Goal: Information Seeking & Learning: Learn about a topic

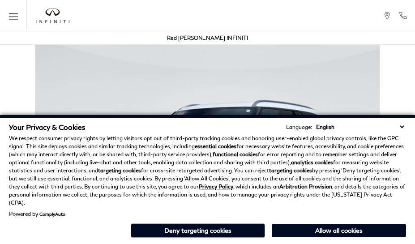
click at [404, 242] on div "Your Privacy & Cookies Language: English Spanish / Español English / [GEOGRAPHI…" at bounding box center [207, 179] width 415 height 129
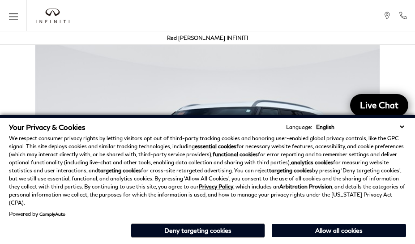
click at [404, 170] on p "We respect consumer privacy rights by letting visitors opt out of third-party t…" at bounding box center [207, 170] width 397 height 73
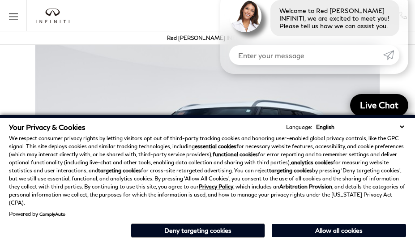
click at [404, 148] on p "We respect consumer privacy rights by letting visitors opt out of third-party t…" at bounding box center [207, 170] width 397 height 73
click at [292, 166] on strong "analytics cookies" at bounding box center [312, 162] width 42 height 7
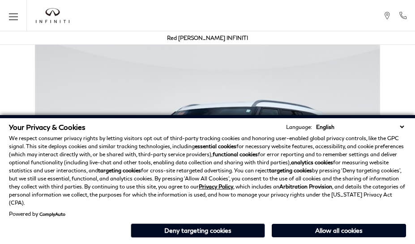
click at [337, 170] on p "We respect consumer privacy rights by letting visitors opt out of third-party t…" at bounding box center [207, 170] width 397 height 73
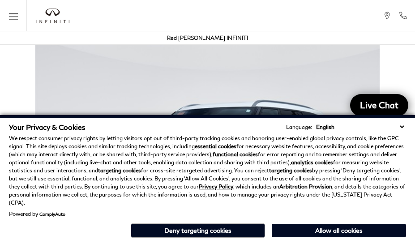
click at [337, 242] on div "Your Privacy & Cookies Language: English Spanish / Español English / [GEOGRAPHI…" at bounding box center [207, 179] width 415 height 129
click at [337, 148] on p "We respect consumer privacy rights by letting visitors opt out of third-party t…" at bounding box center [207, 170] width 397 height 73
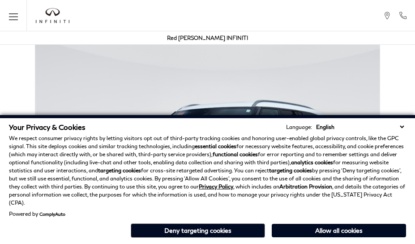
click at [203, 242] on div "Your Privacy & Cookies Language: English Spanish / Español English / [GEOGRAPHI…" at bounding box center [207, 179] width 415 height 129
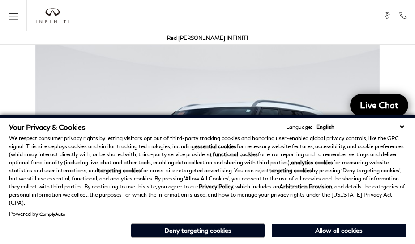
click at [203, 170] on p "We respect consumer privacy rights by letting visitors opt out of third-party t…" at bounding box center [207, 170] width 397 height 73
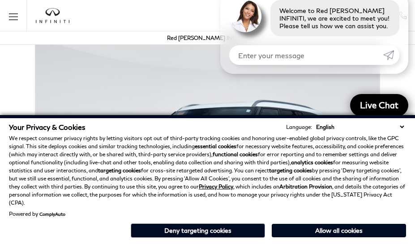
click at [203, 242] on div "Your Privacy & Cookies Language: English Spanish / Español English / [GEOGRAPHI…" at bounding box center [207, 179] width 415 height 129
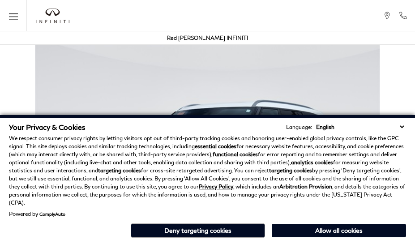
click at [292, 242] on div "Your Privacy & Cookies Language: English Spanish / Español English / United Kin…" at bounding box center [207, 179] width 415 height 129
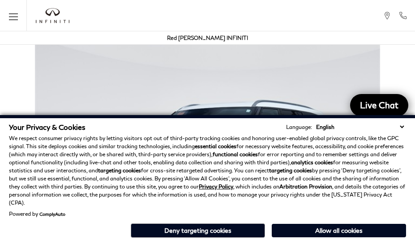
click at [292, 166] on strong "analytics cookies" at bounding box center [312, 162] width 42 height 7
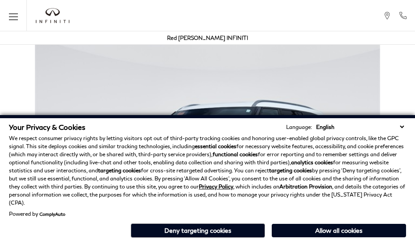
click at [46, 152] on p "We respect consumer privacy rights by letting visitors opt out of third-party t…" at bounding box center [207, 170] width 397 height 73
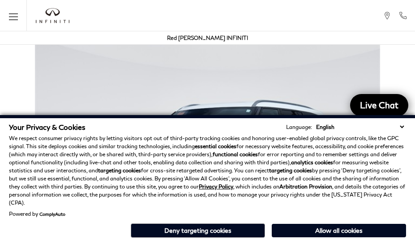
click at [153, 63] on img at bounding box center [207, 165] width 415 height 259
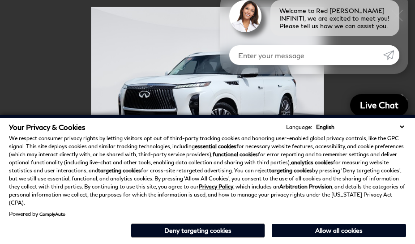
click at [247, 67] on img at bounding box center [207, 94] width 371 height 175
click at [247, 157] on p "We respect consumer privacy rights by letting visitors opt out of third-party t…" at bounding box center [207, 170] width 397 height 73
